Goal: Navigation & Orientation: Understand site structure

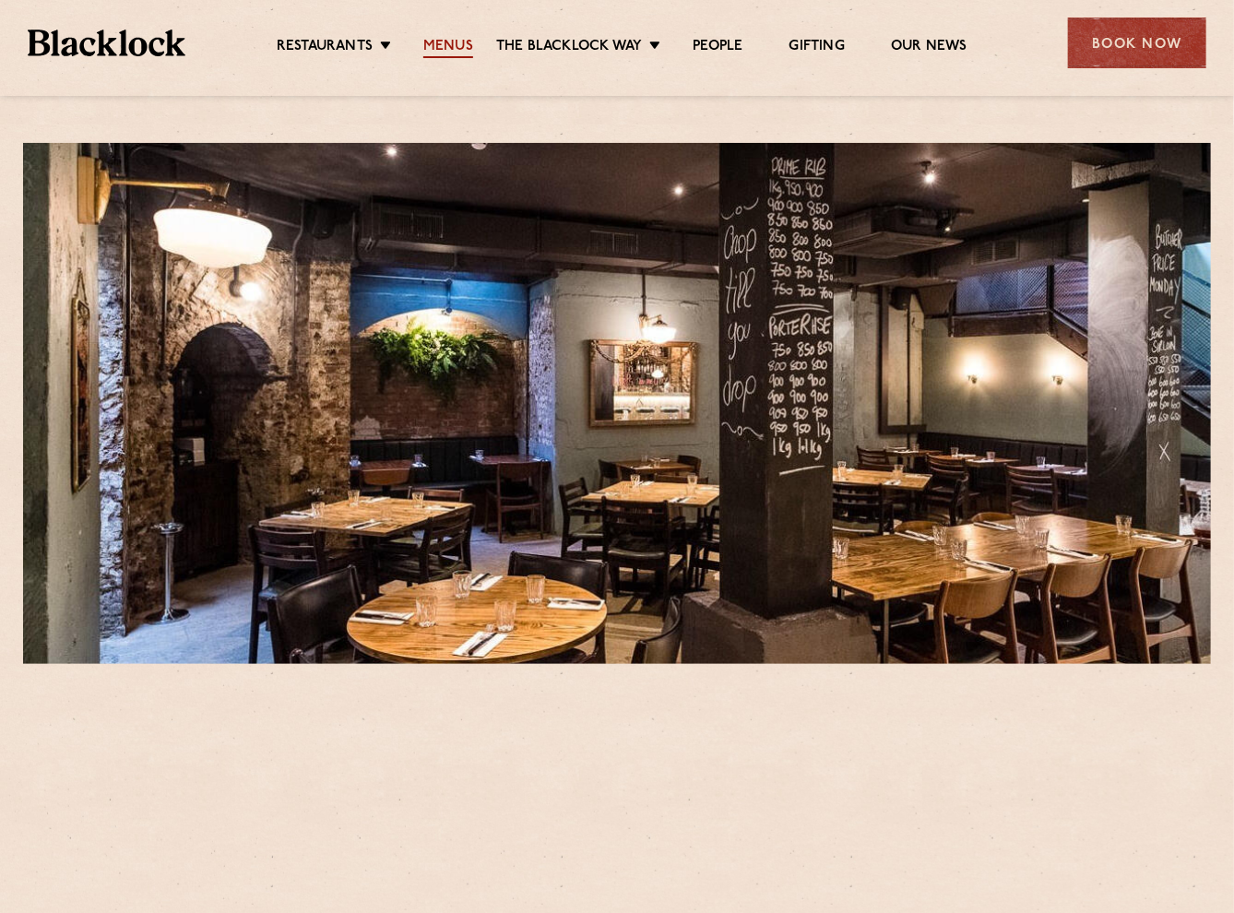
click at [457, 46] on link "Menus" at bounding box center [448, 48] width 50 height 20
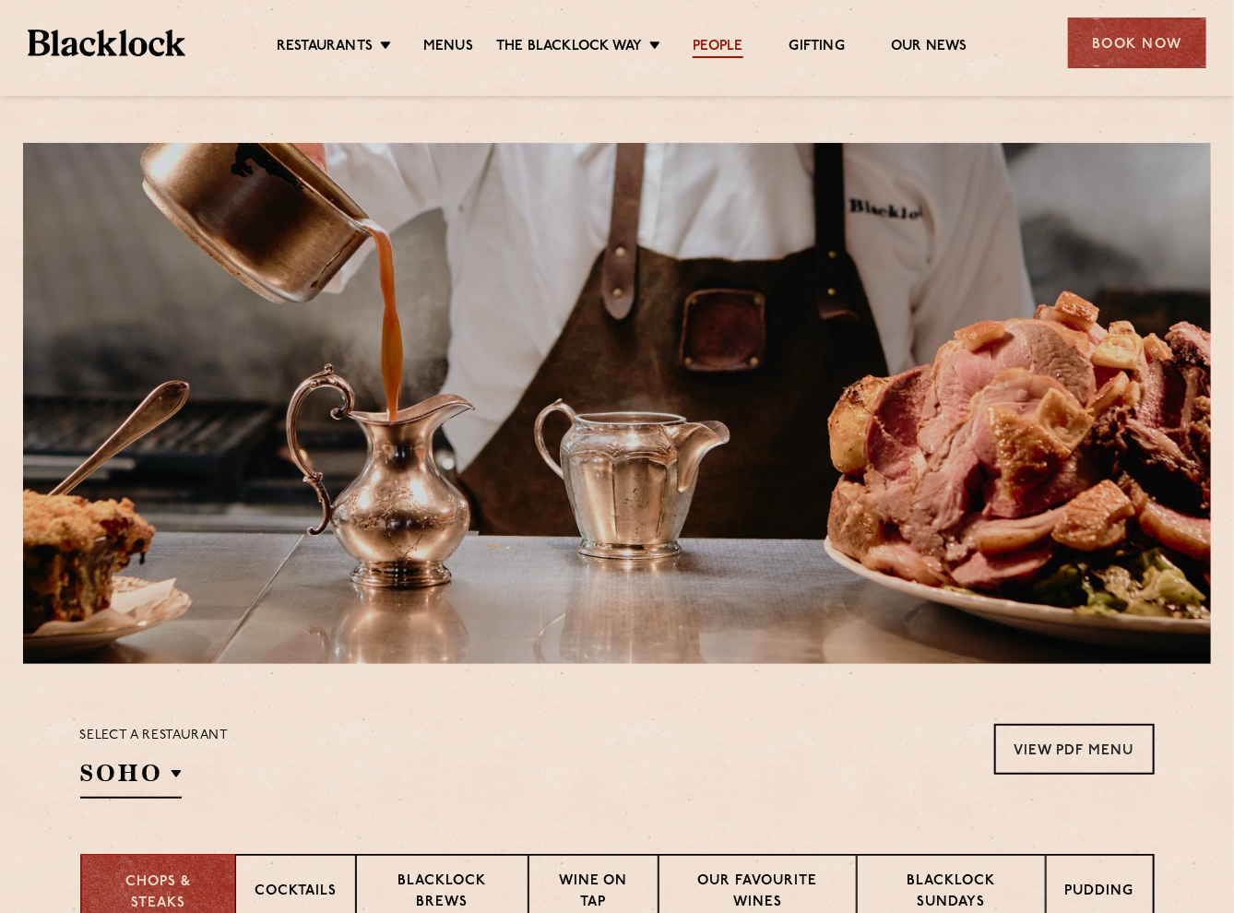
click at [711, 45] on link "People" at bounding box center [718, 48] width 50 height 20
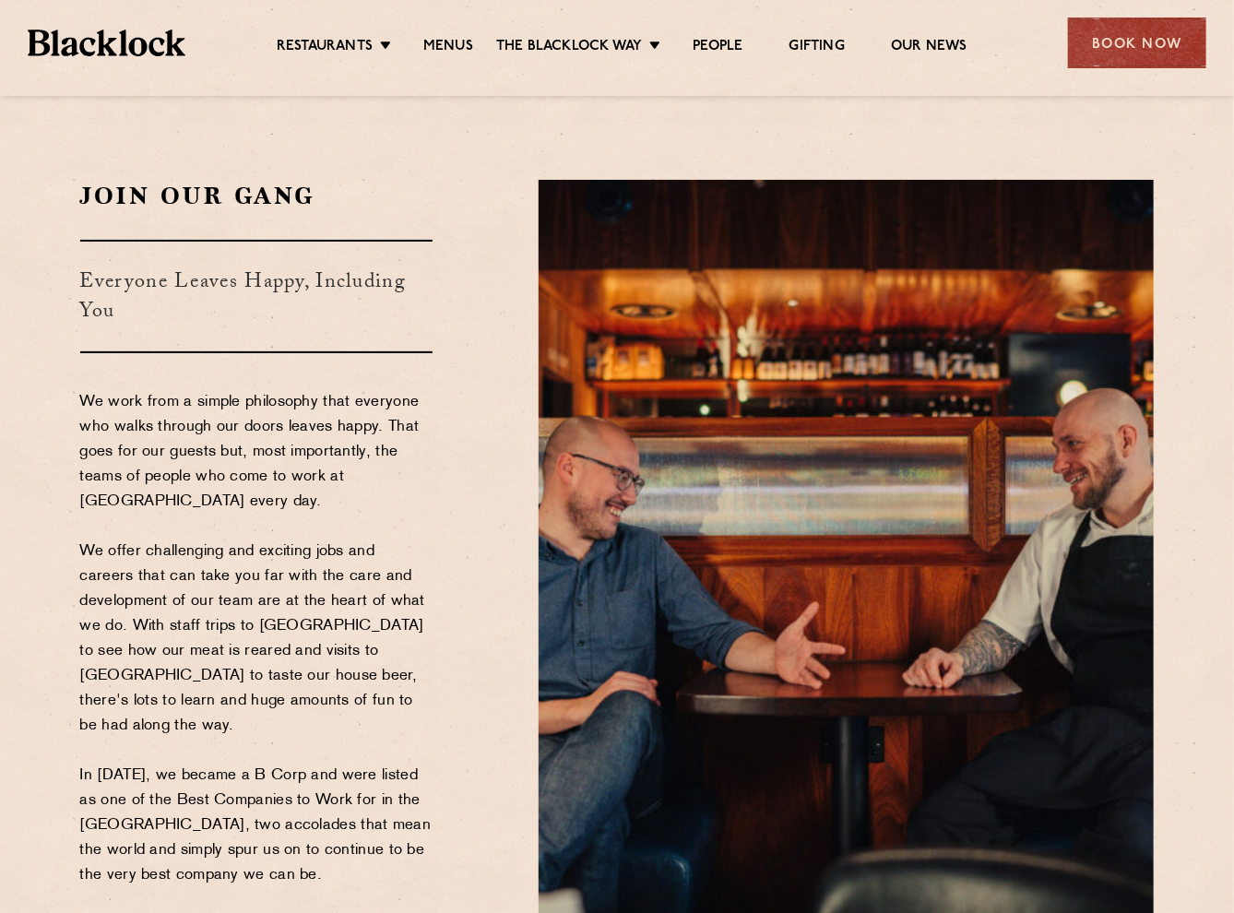
click at [108, 30] on img at bounding box center [107, 43] width 158 height 27
